Goal: Task Accomplishment & Management: Manage account settings

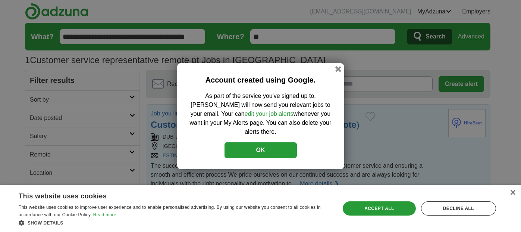
click at [260, 149] on button "OK" at bounding box center [260, 150] width 72 height 16
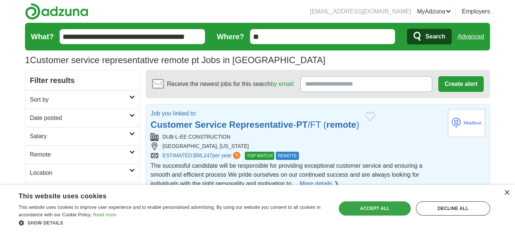
click at [379, 206] on div "Accept all" at bounding box center [375, 208] width 72 height 14
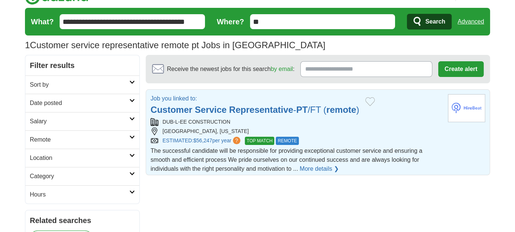
scroll to position [40, 0]
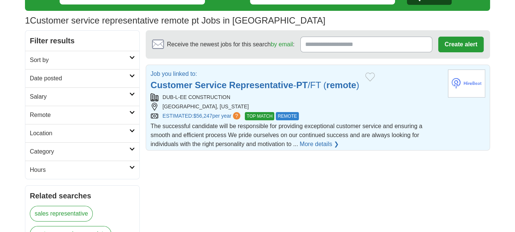
click at [496, 94] on div "[EMAIL_ADDRESS][DOMAIN_NAME] [GEOGRAPHIC_DATA] Alerts Favorites Resumes ApplyIQ…" at bounding box center [257, 230] width 477 height 541
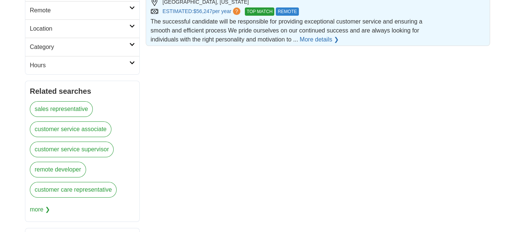
scroll to position [204, 0]
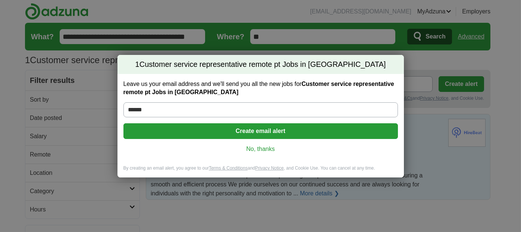
type input "**********"
click at [258, 150] on link "No, thanks" at bounding box center [260, 149] width 263 height 8
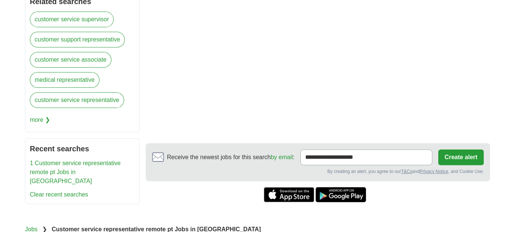
scroll to position [169, 0]
